Goal: Information Seeking & Learning: Learn about a topic

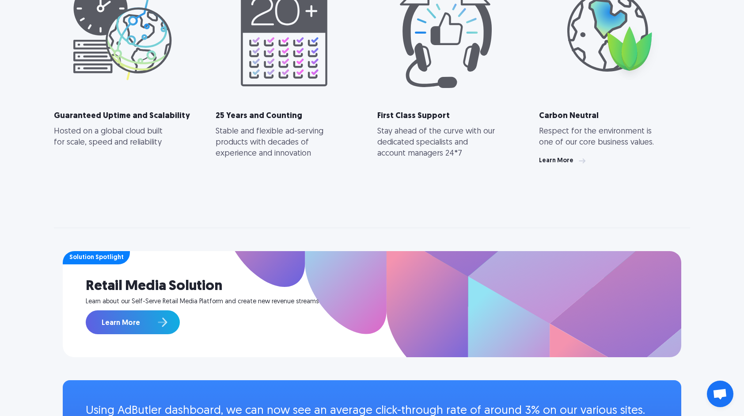
scroll to position [530, 0]
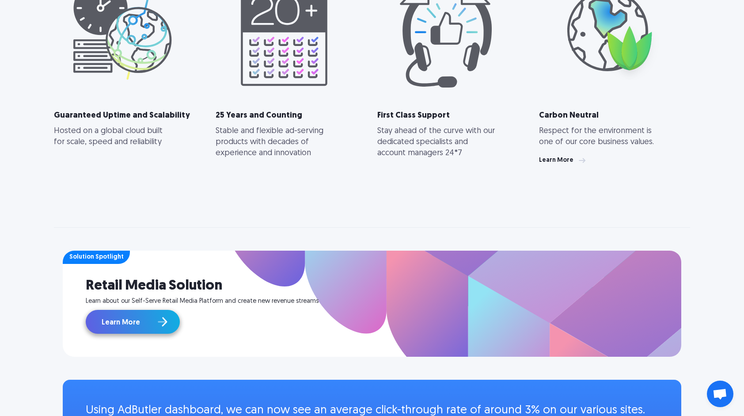
click at [149, 324] on link "Learn More" at bounding box center [133, 322] width 94 height 24
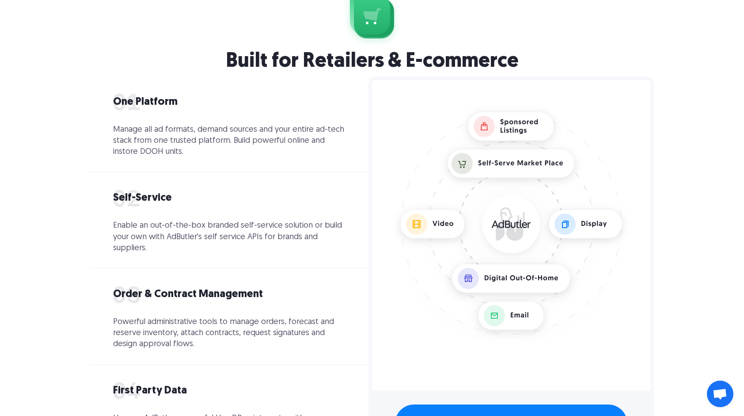
scroll to position [918, 0]
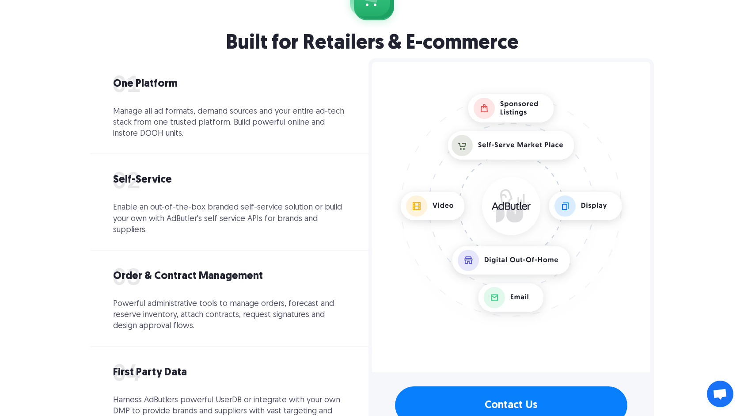
drag, startPoint x: 545, startPoint y: 169, endPoint x: 714, endPoint y: 82, distance: 189.6
click at [714, 82] on div "Built for Retailers & E-commerce One Platform Manage all ad formats, demand sou…" at bounding box center [372, 206] width 744 height 560
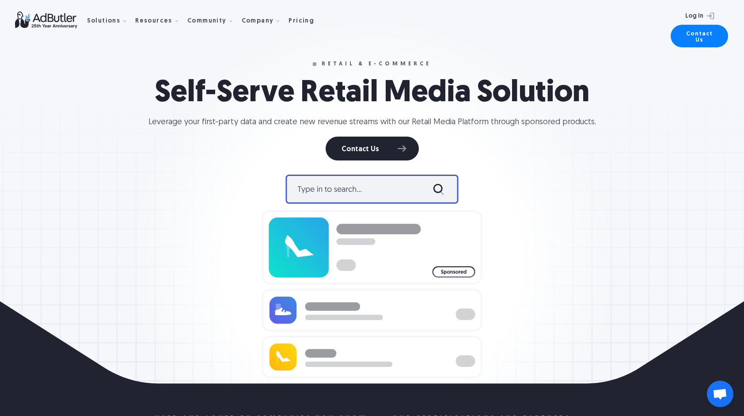
scroll to position [0, 0]
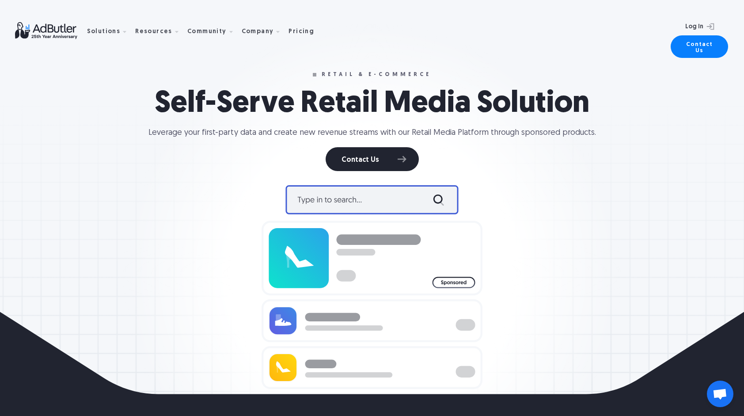
click at [61, 15] on div "Solutions Display Ad Server Save time and increase revenue with The Ad Server. …" at bounding box center [372, 31] width 715 height 62
drag, startPoint x: 571, startPoint y: 172, endPoint x: 503, endPoint y: 137, distance: 75.7
click at [571, 172] on div at bounding box center [372, 287] width 637 height 232
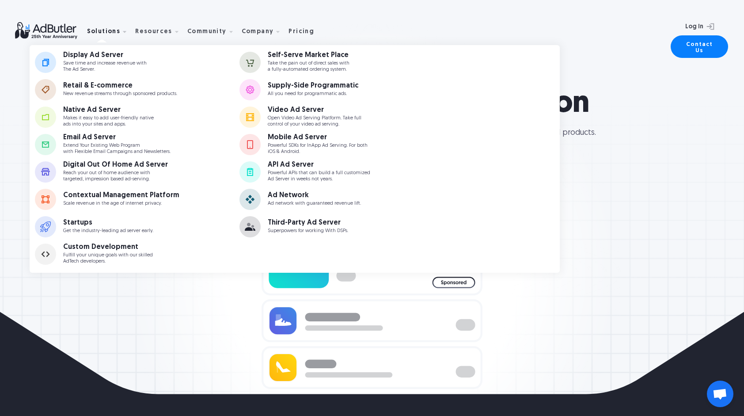
click at [110, 34] on div "Solutions" at bounding box center [104, 32] width 34 height 6
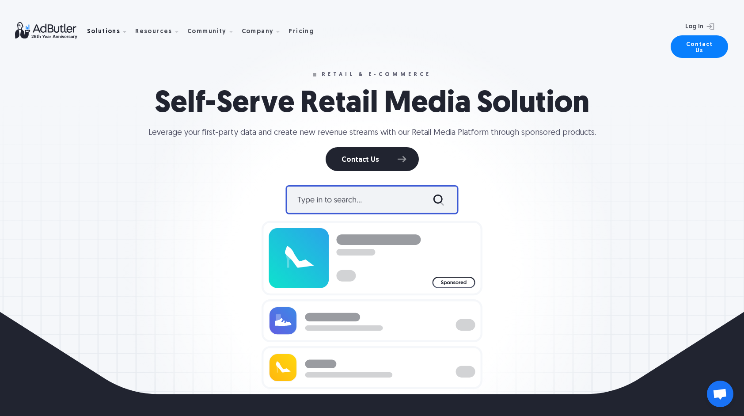
click at [110, 34] on div "Solutions" at bounding box center [104, 32] width 34 height 6
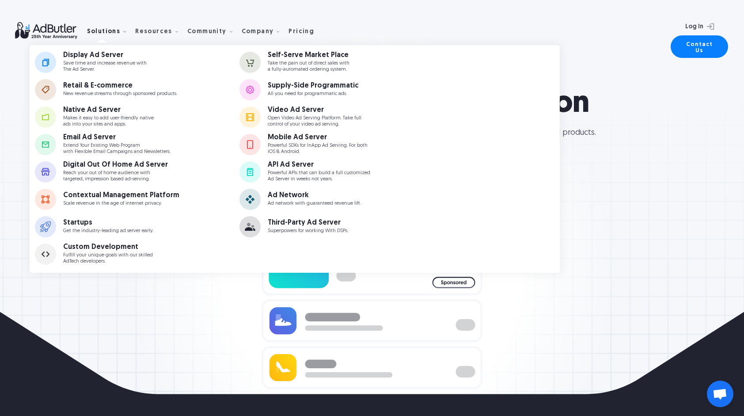
click at [107, 34] on div "Solutions" at bounding box center [104, 32] width 34 height 6
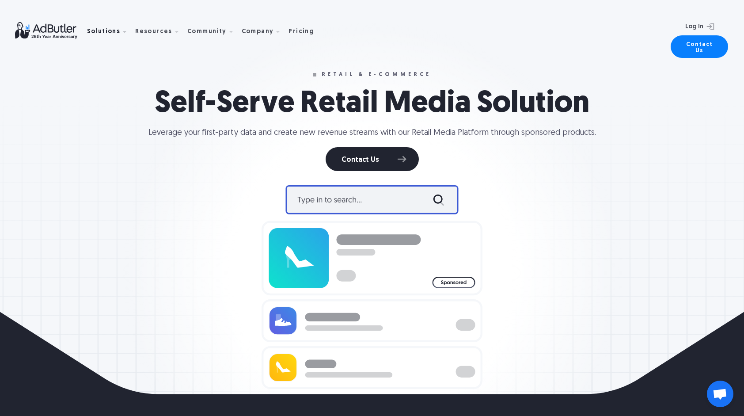
click at [107, 34] on div "Solutions" at bounding box center [104, 32] width 34 height 6
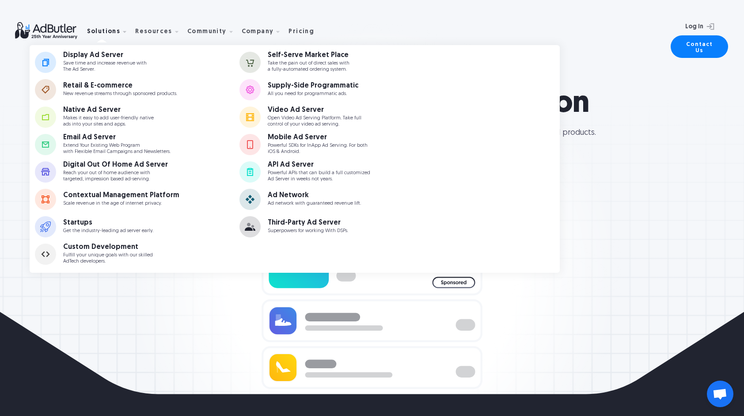
click at [107, 34] on div "Solutions" at bounding box center [104, 32] width 34 height 6
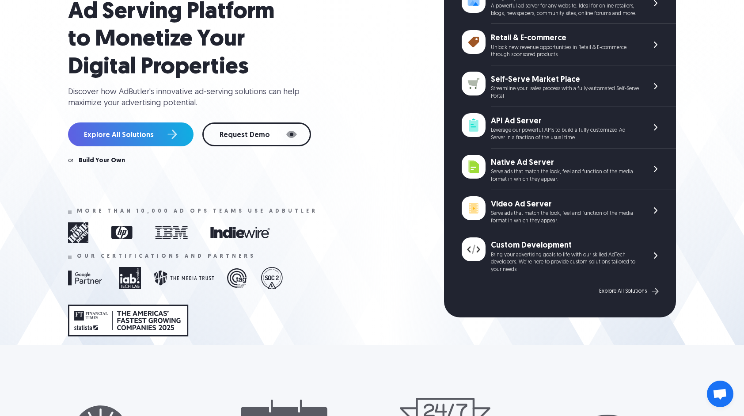
scroll to position [44, 0]
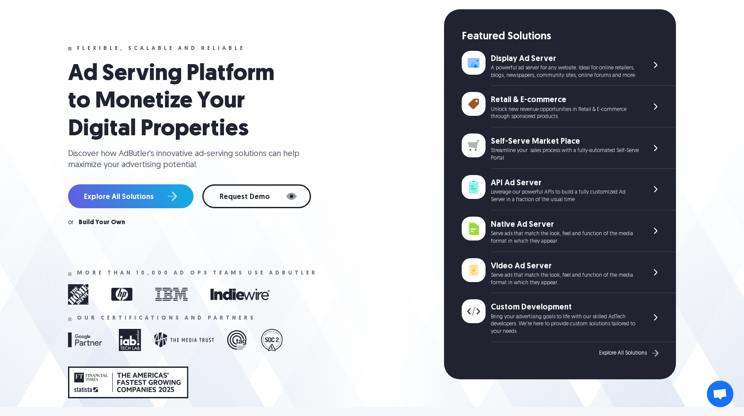
click at [629, 350] on div "Explore All Solutions" at bounding box center [623, 353] width 48 height 6
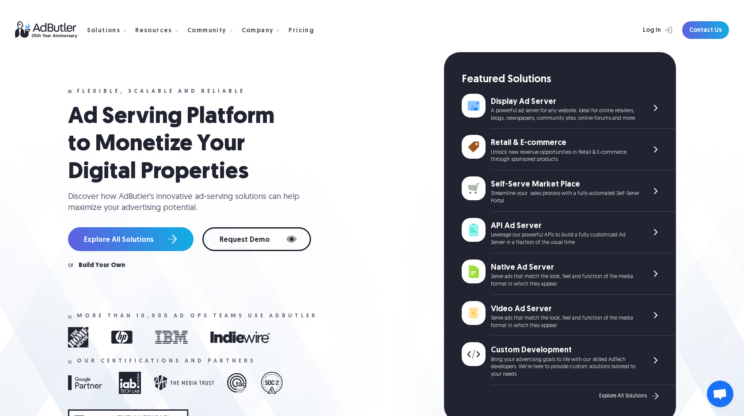
scroll to position [0, 0]
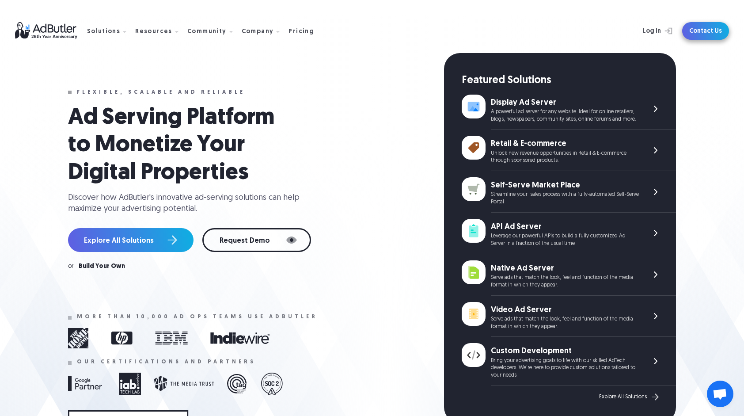
click at [704, 27] on link "Contact Us" at bounding box center [705, 31] width 47 height 18
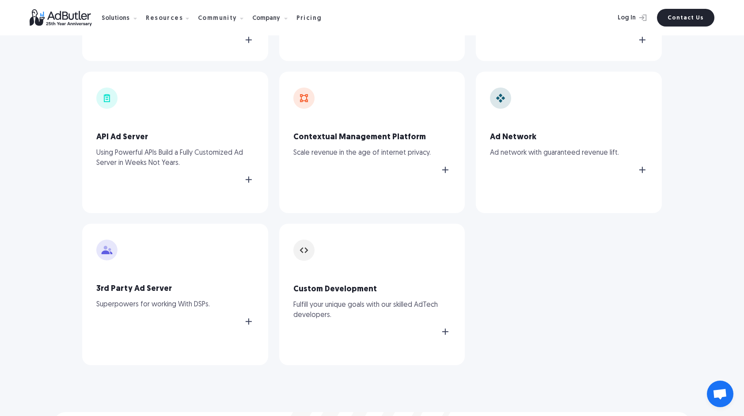
scroll to position [751, 0]
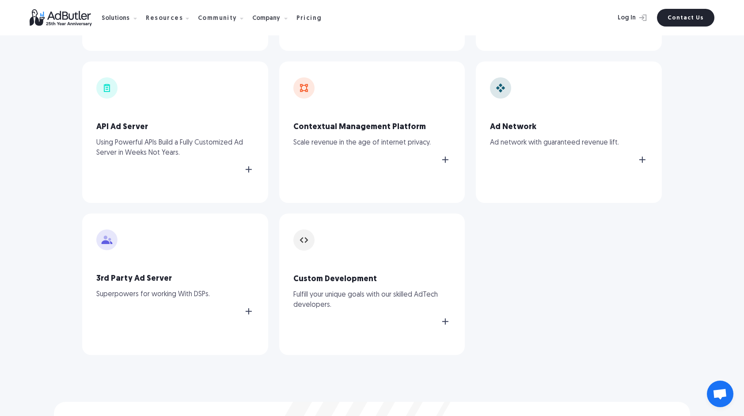
click at [684, 18] on link "Contact Us" at bounding box center [685, 18] width 57 height 18
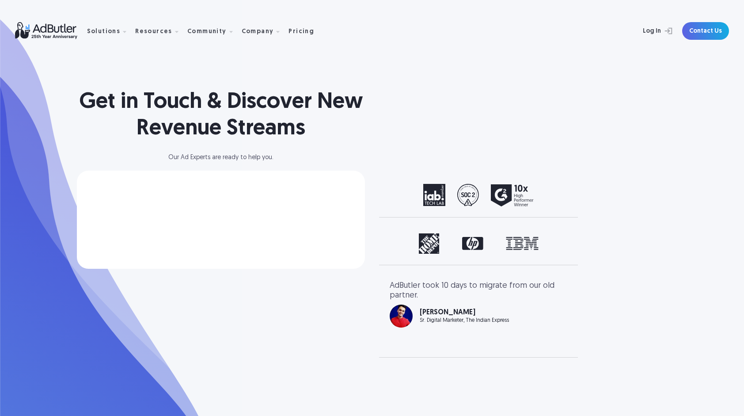
select select "[GEOGRAPHIC_DATA]"
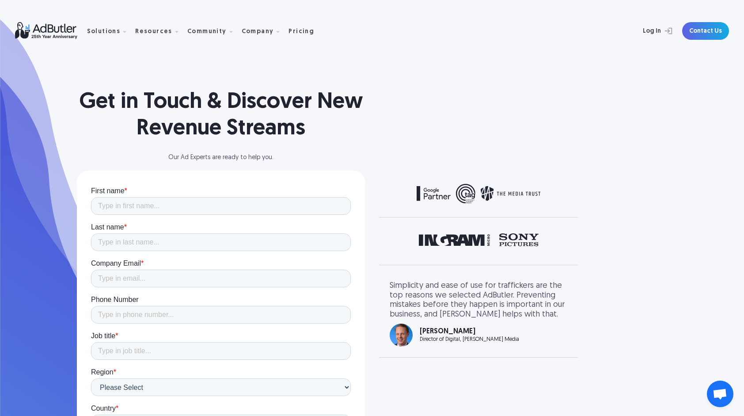
click at [43, 45] on div "Solutions Display Ad Server Save time and increase revenue with The Ad Server. …" at bounding box center [372, 31] width 715 height 62
click at [42, 36] on img at bounding box center [51, 30] width 72 height 17
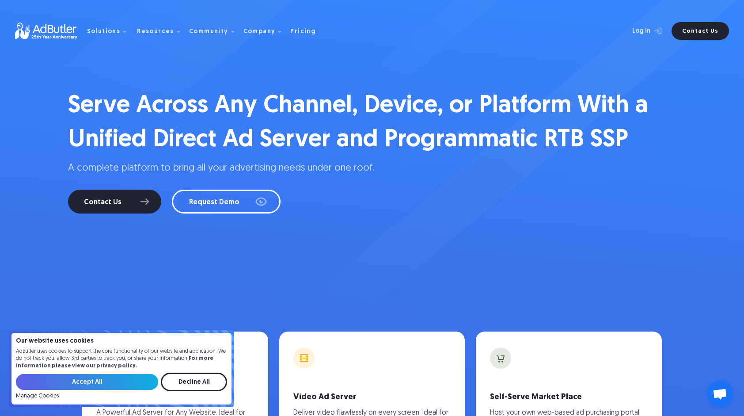
click at [564, 264] on div "Serve Across Any Channel, Device, or Platform With a Unified Direct Ad Server a…" at bounding box center [372, 353] width 637 height 707
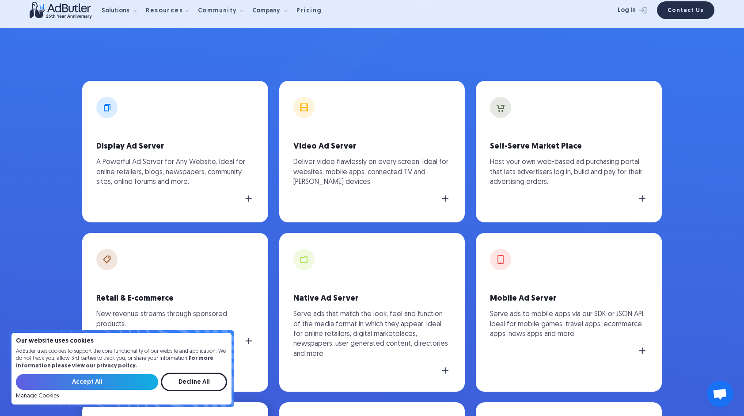
scroll to position [265, 0]
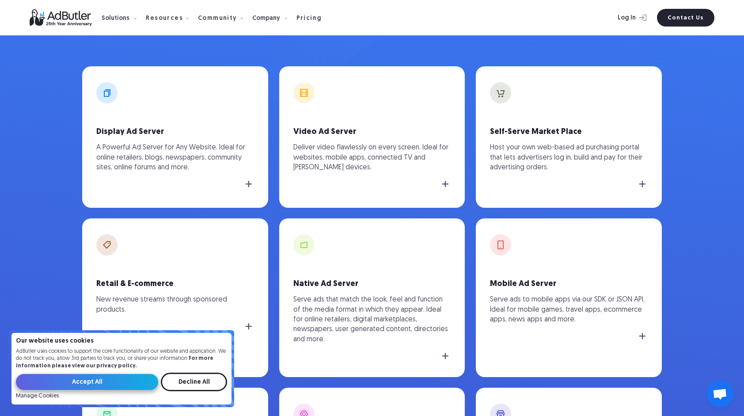
click at [114, 377] on input "Accept All" at bounding box center [87, 382] width 142 height 16
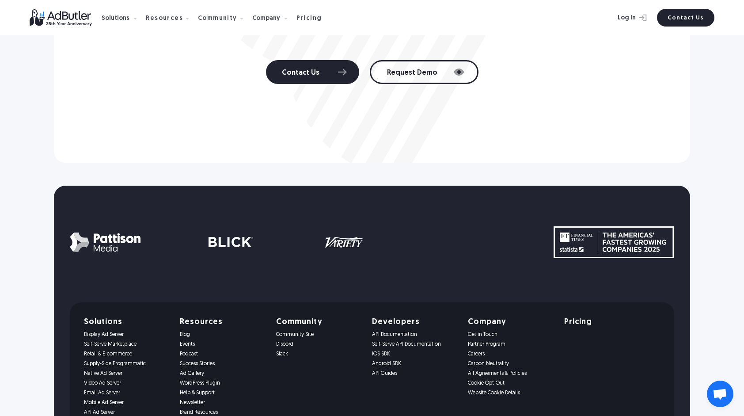
scroll to position [1407, 0]
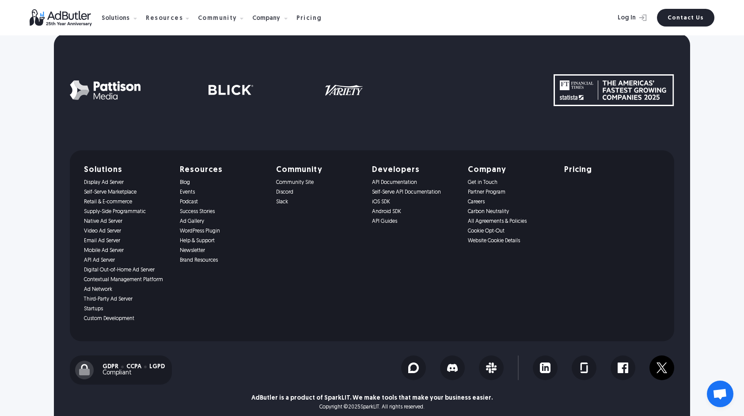
click at [667, 356] on div at bounding box center [662, 367] width 25 height 25
click at [584, 362] on img at bounding box center [584, 367] width 11 height 11
click at [622, 362] on img at bounding box center [623, 367] width 11 height 11
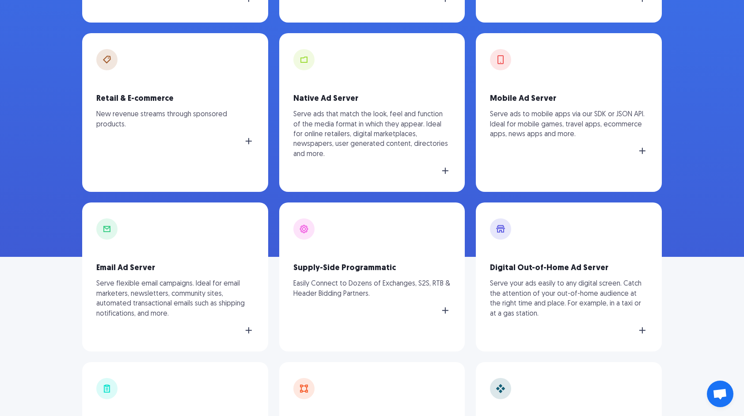
scroll to position [398, 0]
